Goal: Task Accomplishment & Management: Complete application form

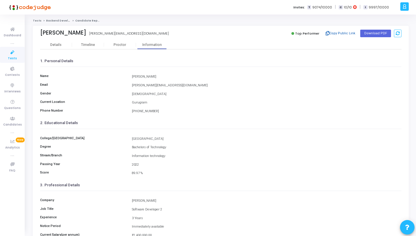
click at [340, 32] on button "Copy Public Link" at bounding box center [340, 33] width 33 height 9
click at [146, 33] on button "View Feedback" at bounding box center [162, 34] width 33 height 8
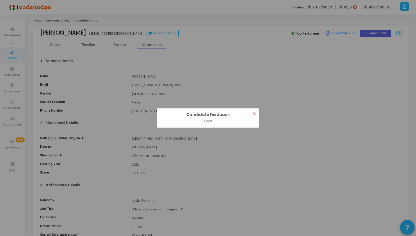
click at [255, 113] on button "×" at bounding box center [255, 113] width 10 height 10
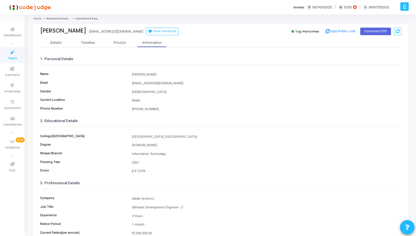
scroll to position [68, 0]
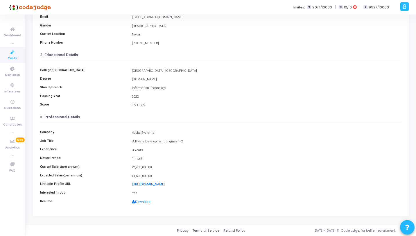
click at [139, 202] on link "Download" at bounding box center [141, 202] width 19 height 4
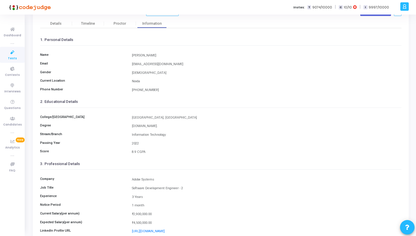
scroll to position [0, 0]
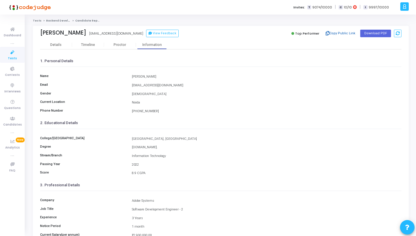
click at [328, 34] on icon at bounding box center [328, 33] width 4 height 3
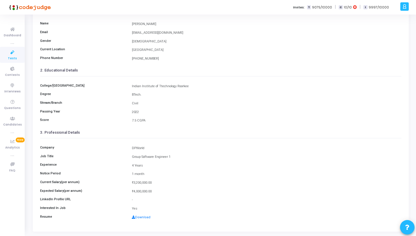
scroll to position [68, 0]
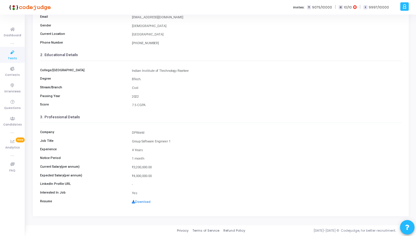
click at [143, 202] on link "Download" at bounding box center [141, 202] width 19 height 4
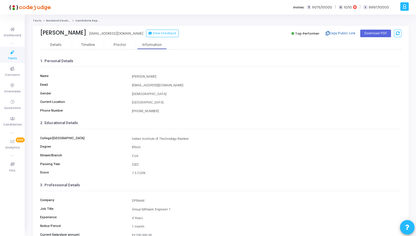
click at [345, 34] on button "Copy Public Link" at bounding box center [340, 33] width 33 height 9
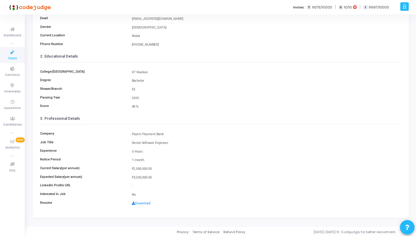
scroll to position [68, 0]
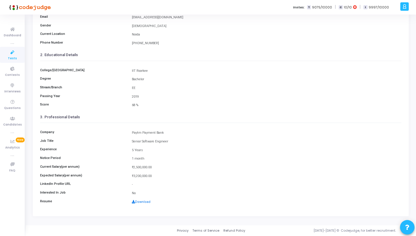
click at [143, 201] on link "Download" at bounding box center [141, 202] width 19 height 4
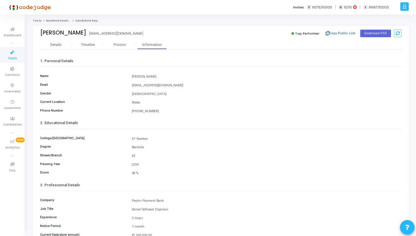
click at [339, 34] on button "Copy Public Link" at bounding box center [340, 33] width 33 height 9
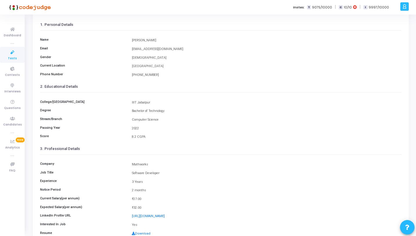
scroll to position [37, 0]
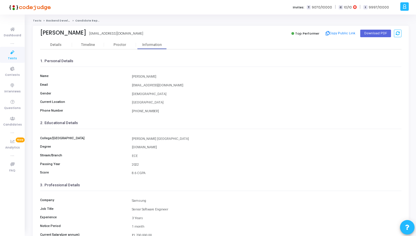
scroll to position [68, 0]
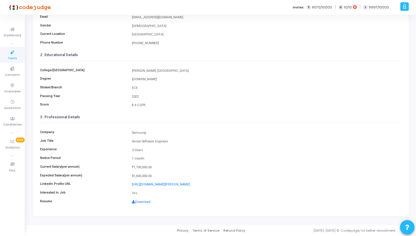
click at [144, 202] on link "Download" at bounding box center [141, 202] width 19 height 4
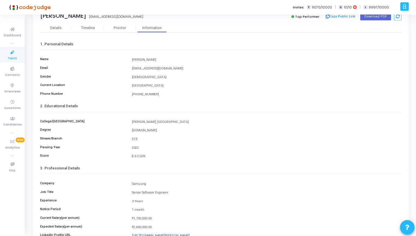
scroll to position [0, 0]
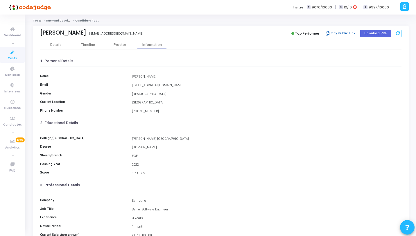
click at [346, 32] on button "Copy Public Link" at bounding box center [340, 33] width 33 height 9
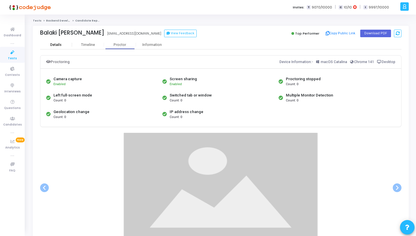
click at [53, 44] on div "Details" at bounding box center [55, 45] width 11 height 4
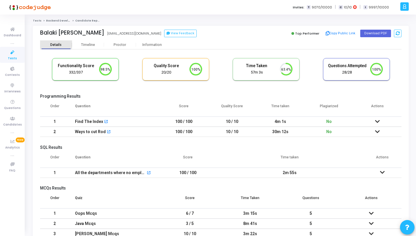
scroll to position [19, 64]
click at [156, 47] on div "Information" at bounding box center [152, 44] width 32 height 9
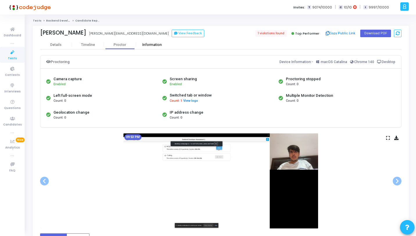
click at [154, 41] on div "Information" at bounding box center [152, 44] width 32 height 9
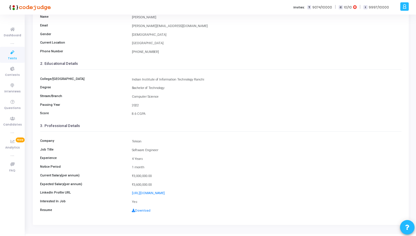
scroll to position [68, 0]
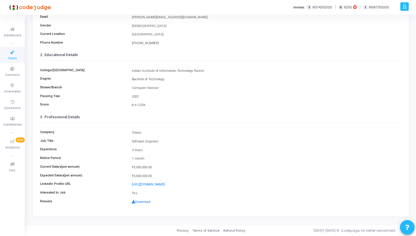
click at [145, 202] on link "Download" at bounding box center [141, 202] width 19 height 4
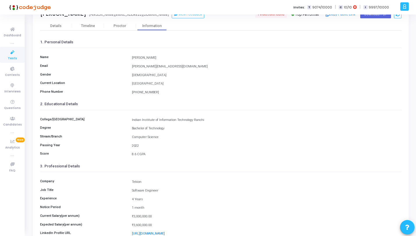
scroll to position [0, 0]
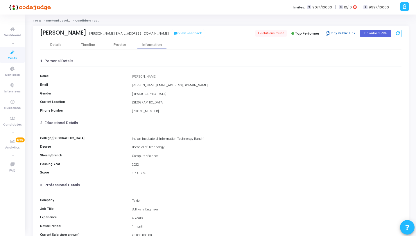
click at [348, 33] on button "Copy Public Link" at bounding box center [340, 33] width 33 height 9
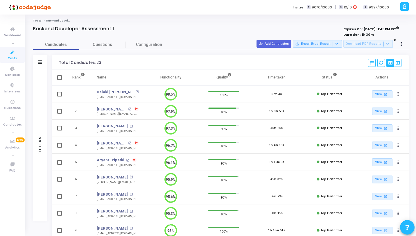
click at [375, 60] on div "Select S No Name Questions Functionality Quality Time Taken Created At Shared A…" at bounding box center [384, 63] width 33 height 8
click at [371, 62] on icon at bounding box center [372, 63] width 4 height 4
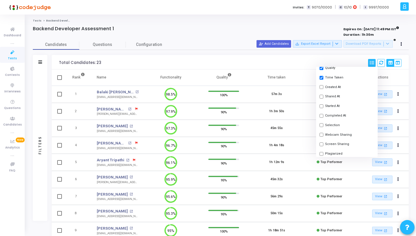
click at [321, 125] on input "checkbox" at bounding box center [322, 125] width 4 height 4
checkbox input "true"
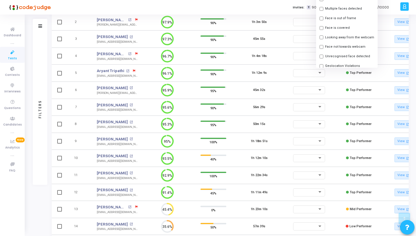
click at [283, 132] on td at bounding box center [308, 124] width 53 height 17
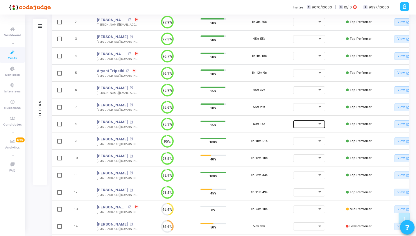
click at [319, 124] on div at bounding box center [320, 123] width 3 height 1
click at [320, 123] on span "Accepted/Shortlisted" at bounding box center [315, 125] width 39 height 10
click at [319, 105] on div at bounding box center [319, 107] width 5 height 5
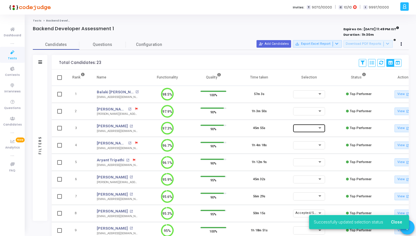
click at [322, 127] on div at bounding box center [319, 128] width 5 height 5
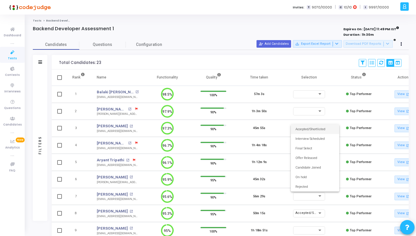
click at [317, 129] on span "Accepted/Shortlisted" at bounding box center [315, 129] width 39 height 10
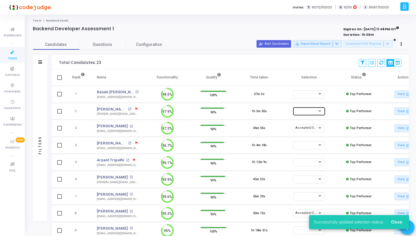
click at [322, 113] on div at bounding box center [309, 111] width 27 height 3
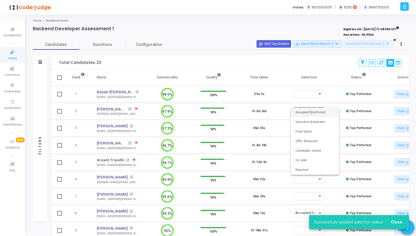
click at [319, 115] on span "Accepted/Shortlisted" at bounding box center [315, 113] width 39 height 10
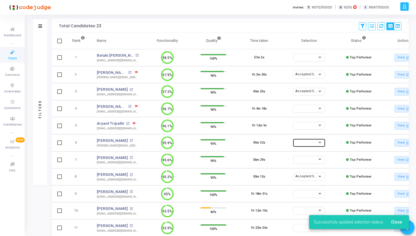
click at [312, 142] on div at bounding box center [307, 142] width 22 height 3
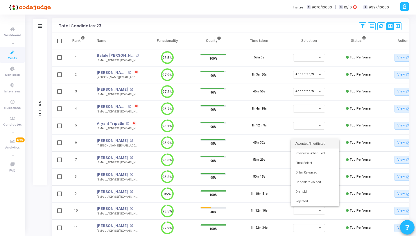
click at [315, 144] on span "Accepted/Shortlisted" at bounding box center [315, 144] width 39 height 10
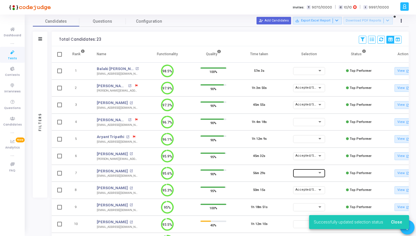
click at [310, 174] on div at bounding box center [307, 172] width 22 height 3
click at [319, 112] on span "Accepted/Shortlisted" at bounding box center [315, 114] width 39 height 10
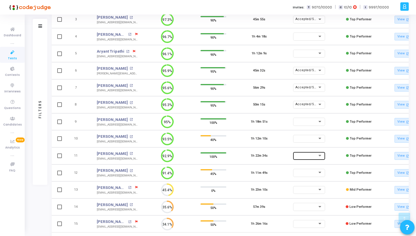
click at [319, 155] on div at bounding box center [320, 155] width 3 height 1
click at [313, 158] on span "Accepted/Shortlisted" at bounding box center [315, 157] width 39 height 10
click at [318, 172] on div at bounding box center [319, 172] width 5 height 5
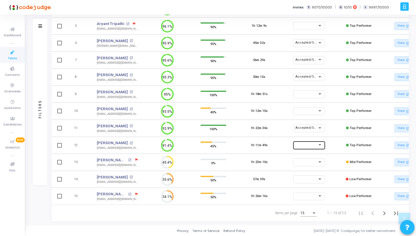
click at [319, 143] on div at bounding box center [319, 145] width 5 height 5
click at [312, 145] on span "Accepted/Shortlisted" at bounding box center [315, 144] width 39 height 10
